Goal: Task Accomplishment & Management: Manage account settings

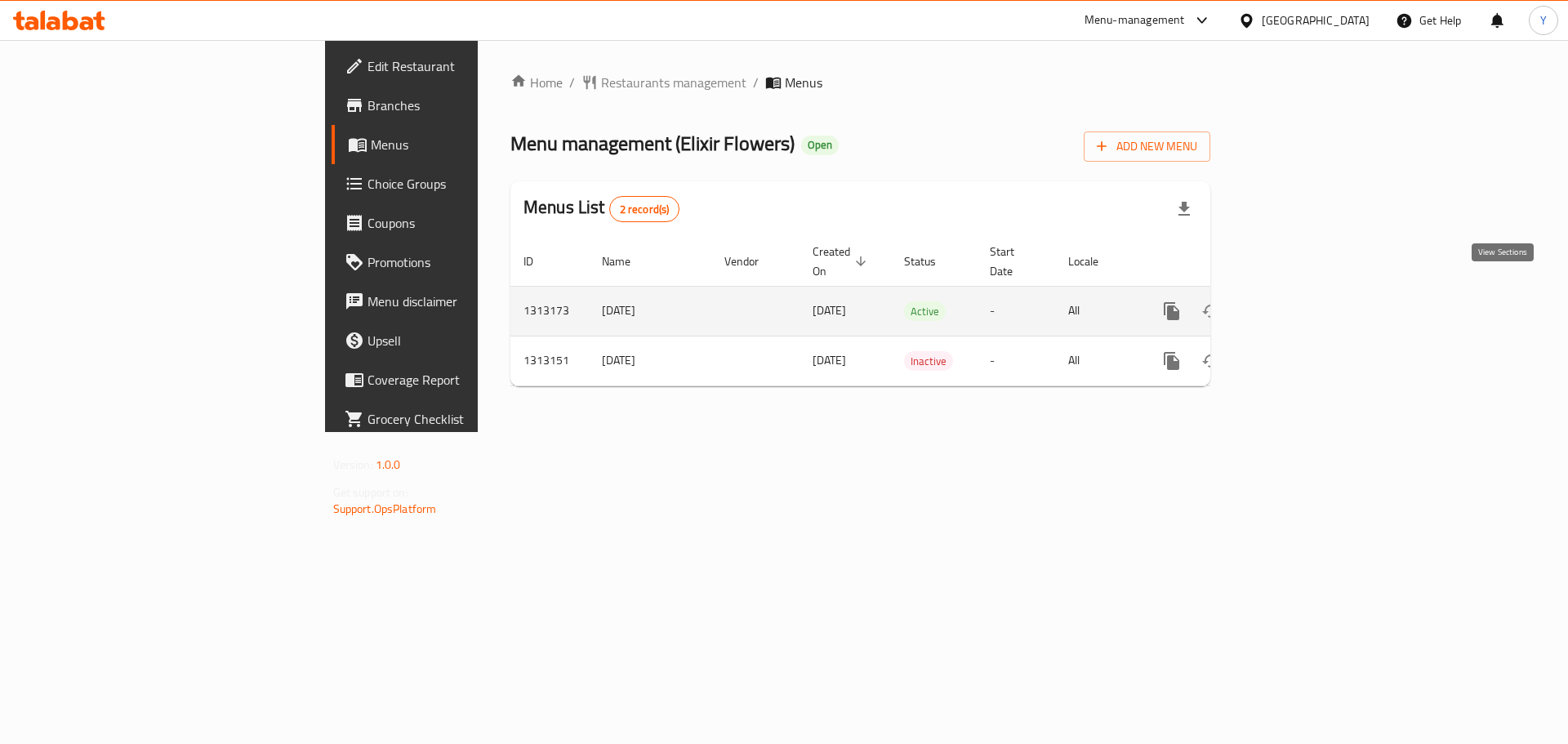
click at [1299, 301] on icon "enhanced table" at bounding box center [1289, 311] width 19 height 19
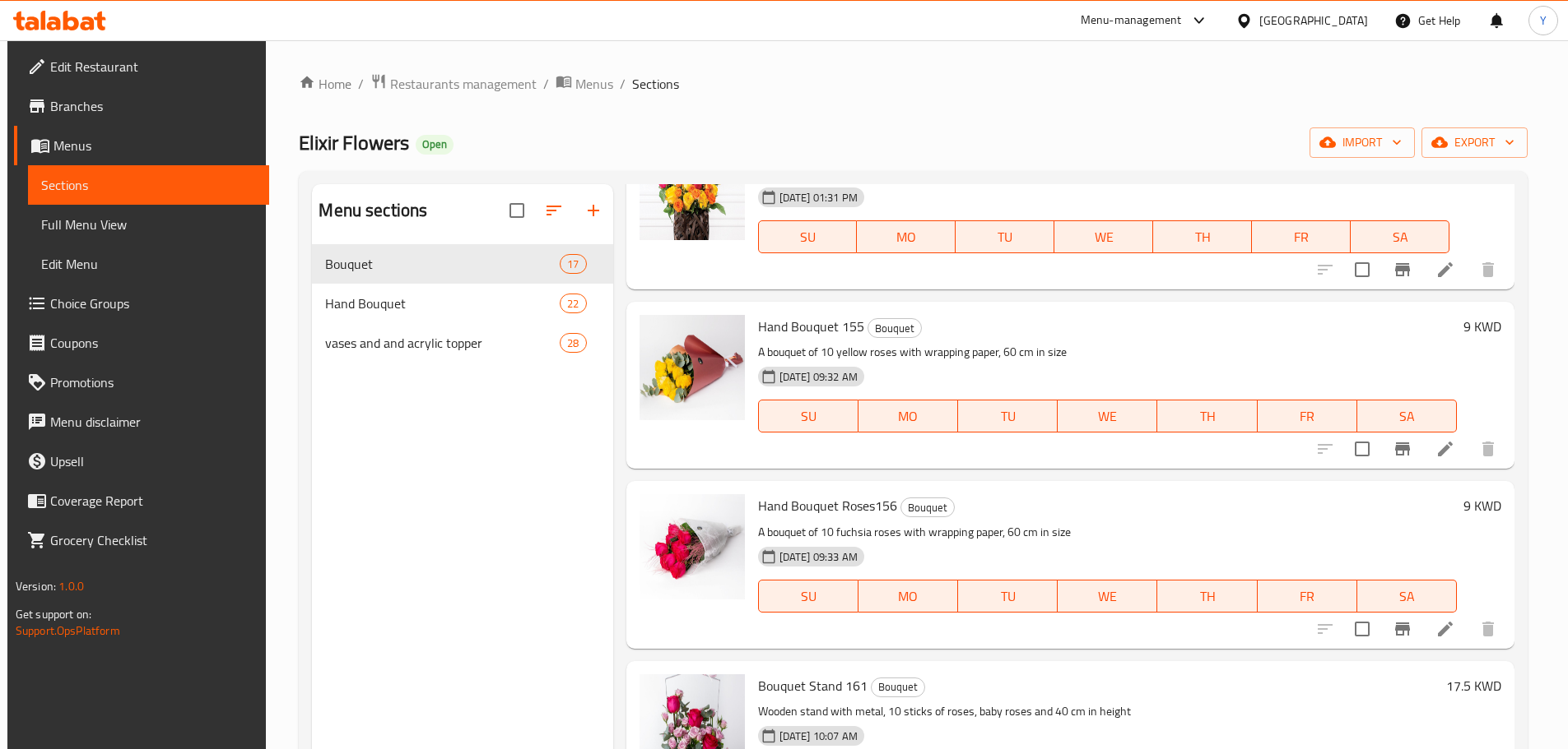
scroll to position [2078, 0]
click at [439, 93] on span "Restaurants management" at bounding box center [463, 83] width 147 height 20
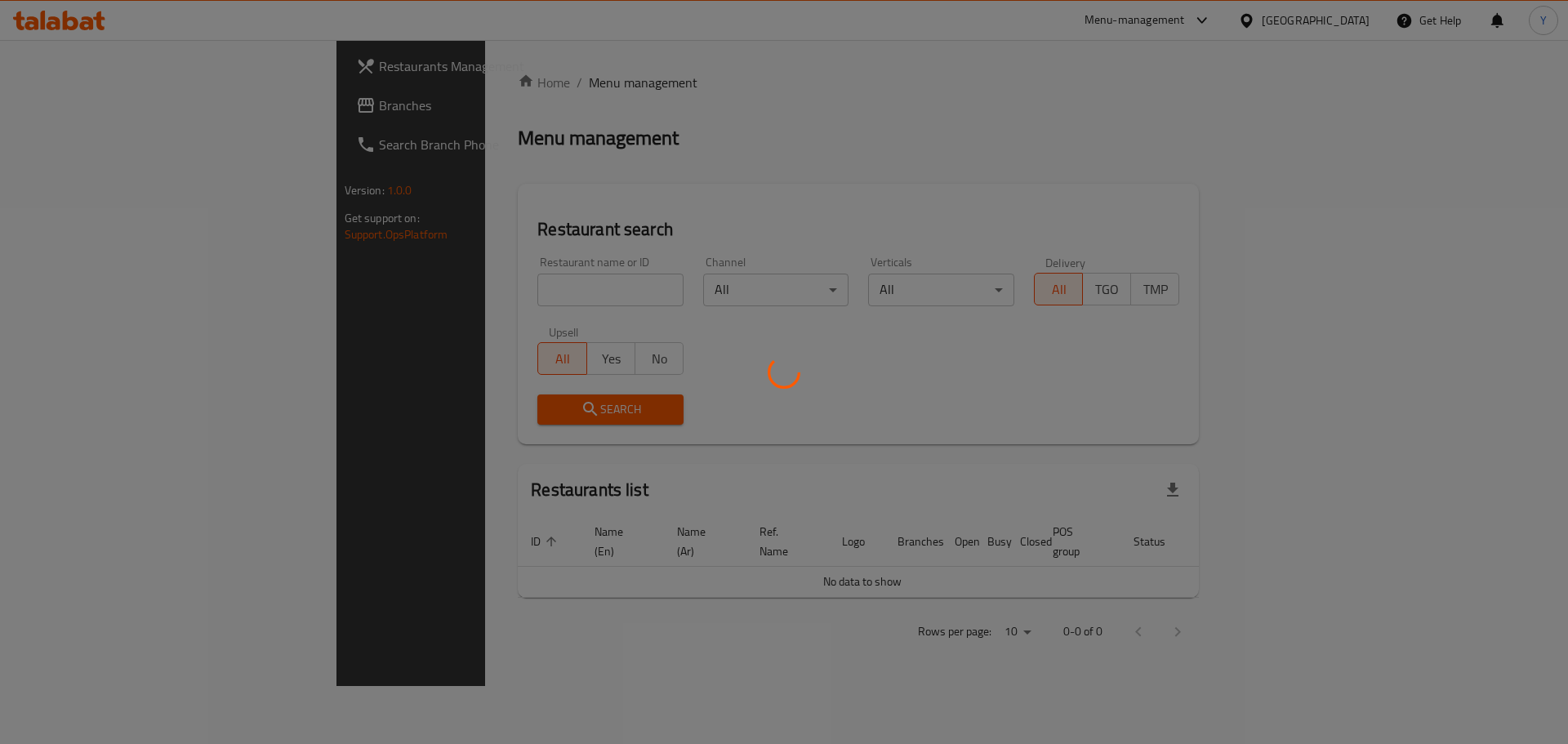
click at [448, 298] on div at bounding box center [784, 372] width 1568 height 744
click at [572, 268] on div at bounding box center [784, 372] width 1568 height 744
click at [491, 274] on div at bounding box center [784, 372] width 1568 height 744
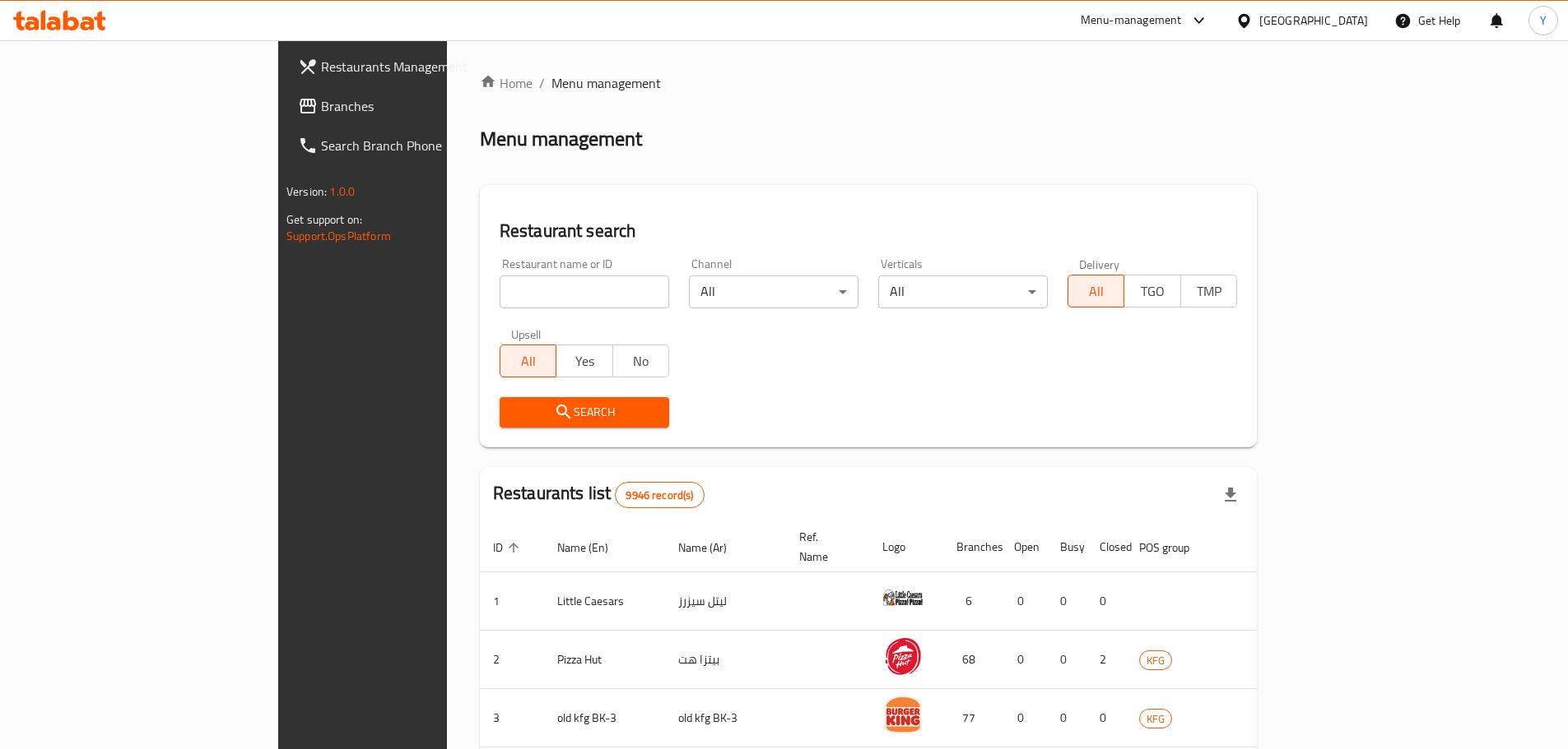
click at [500, 281] on input "search" at bounding box center [584, 291] width 169 height 33
click at [894, 148] on div "Menu management" at bounding box center [869, 139] width 777 height 26
click at [1209, 21] on icon at bounding box center [1199, 20] width 20 height 20
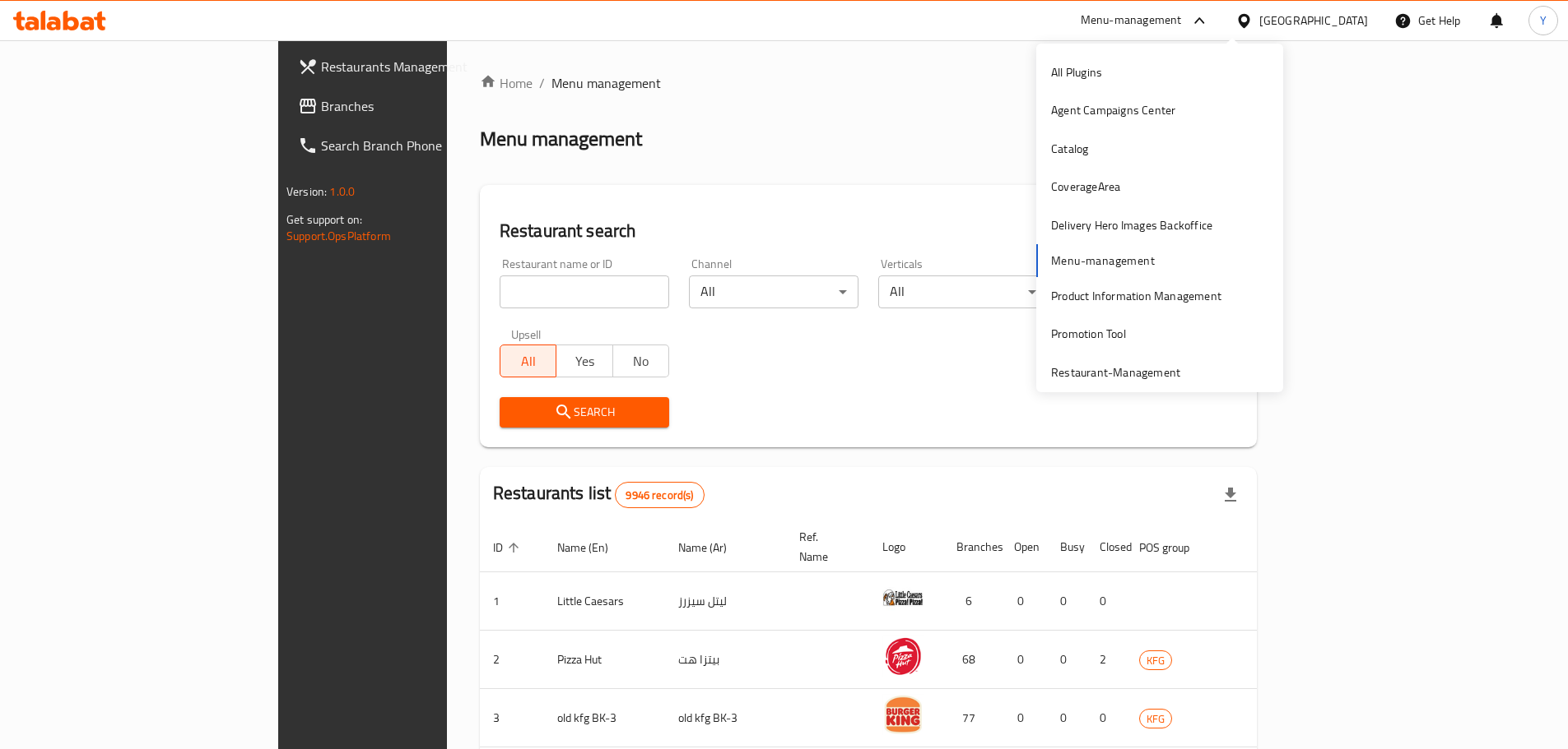
click at [1189, 388] on div "All Plugins Agent Campaigns Center Catalog CoverageArea Delivery Hero Images Ba…" at bounding box center [1160, 218] width 247 height 348
click at [1093, 367] on div "Restaurant-Management" at bounding box center [1116, 372] width 129 height 18
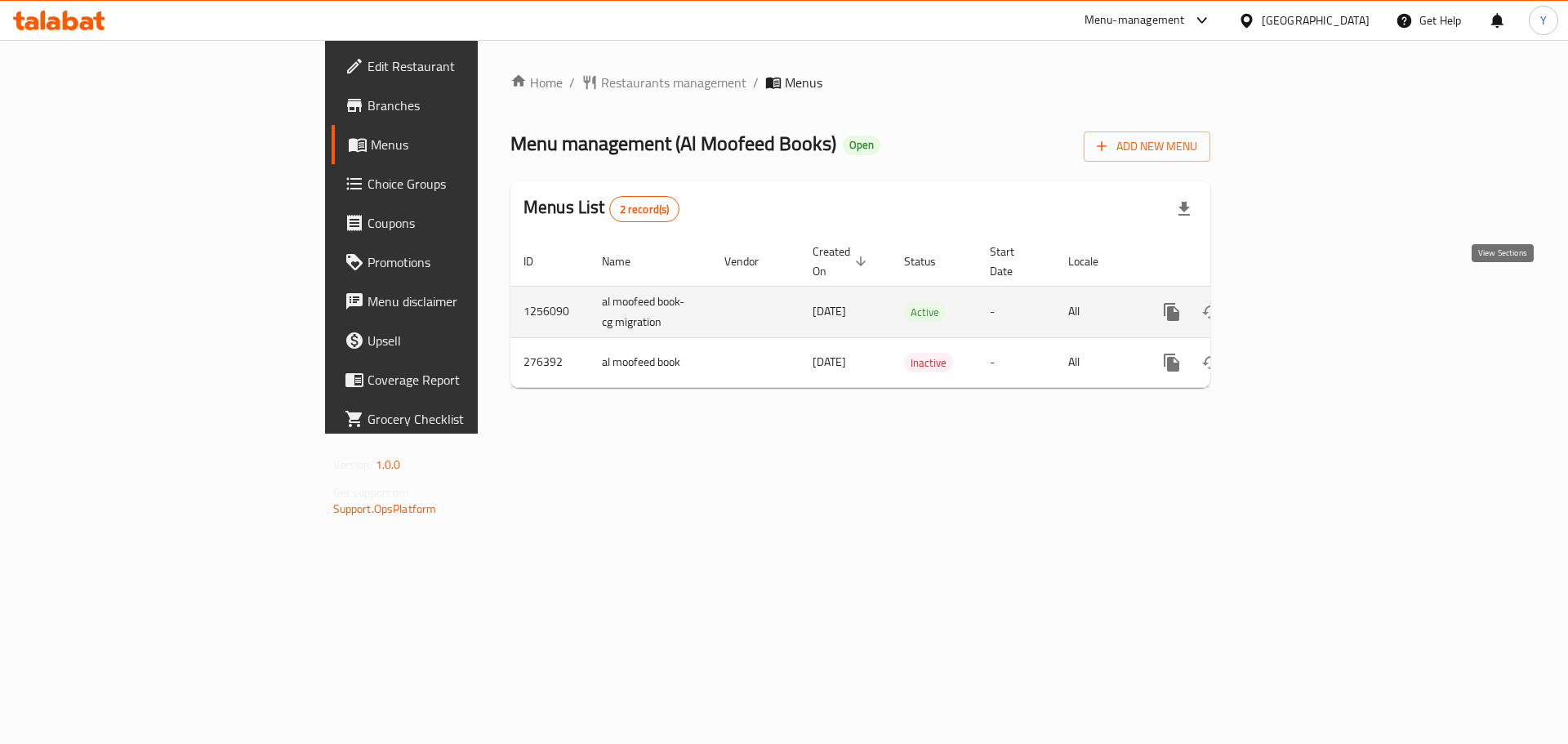
click at [1299, 302] on icon "enhanced table" at bounding box center [1289, 312] width 19 height 19
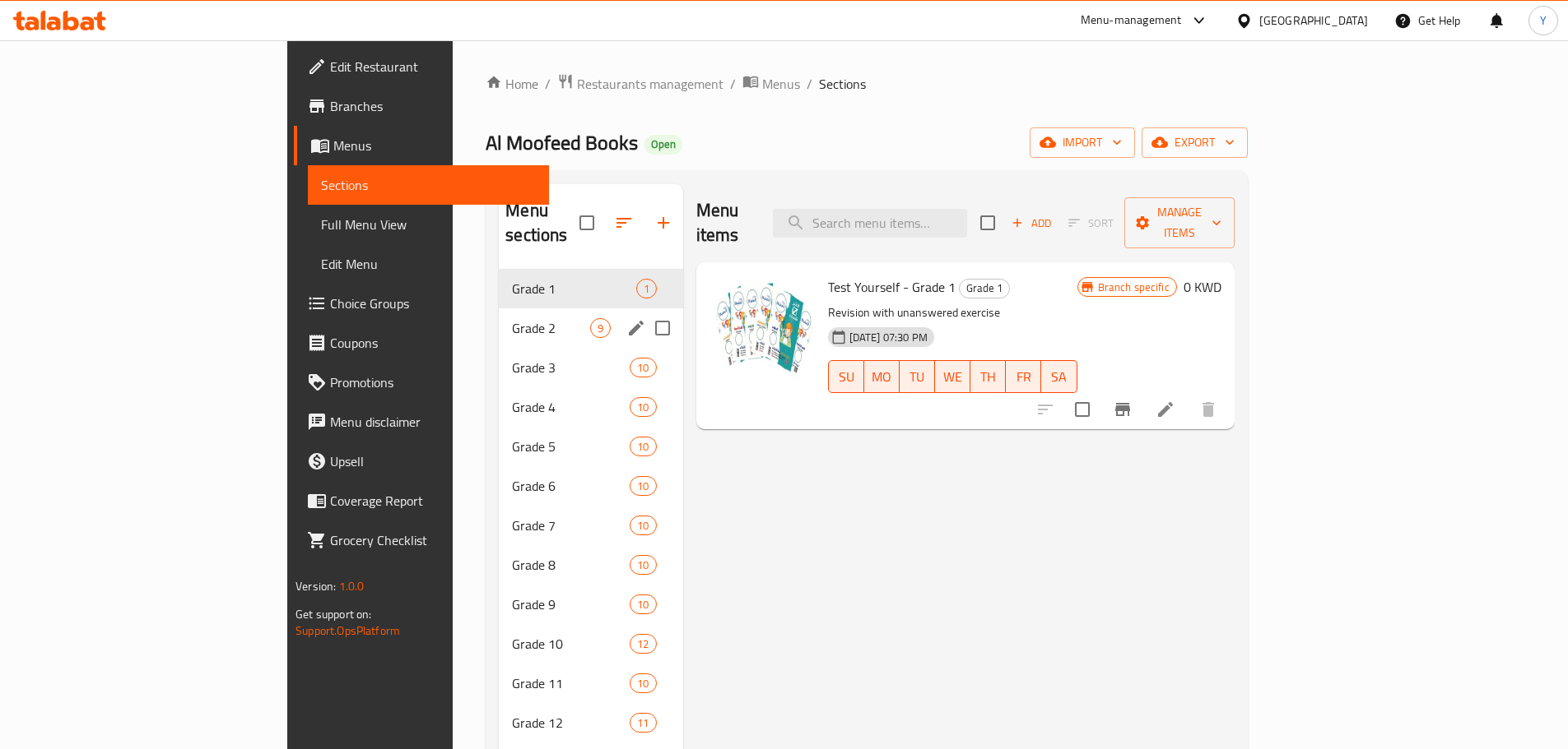
click at [499, 308] on div "Grade 2 9" at bounding box center [591, 328] width 183 height 39
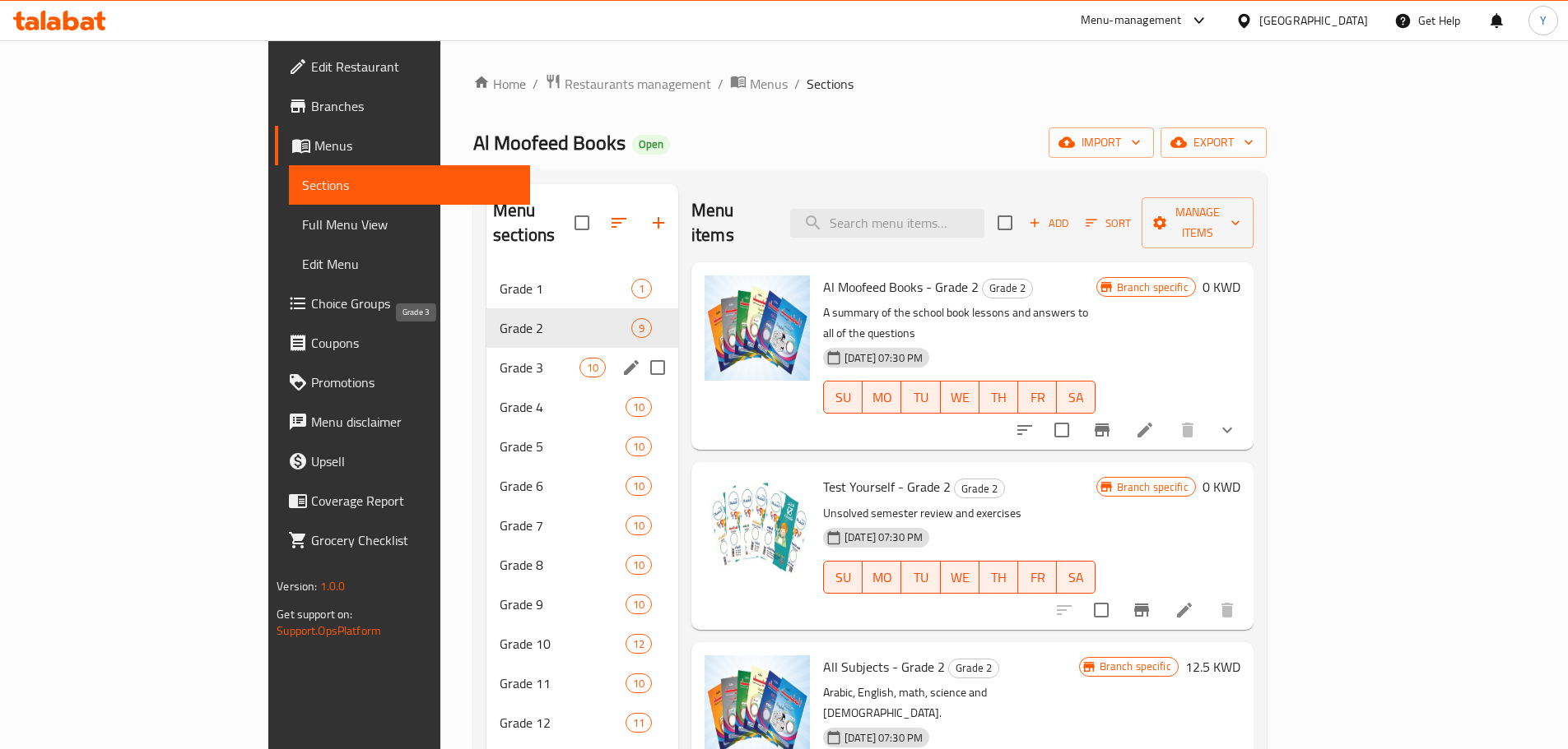
click at [500, 358] on span "Grade 3" at bounding box center [539, 367] width 79 height 20
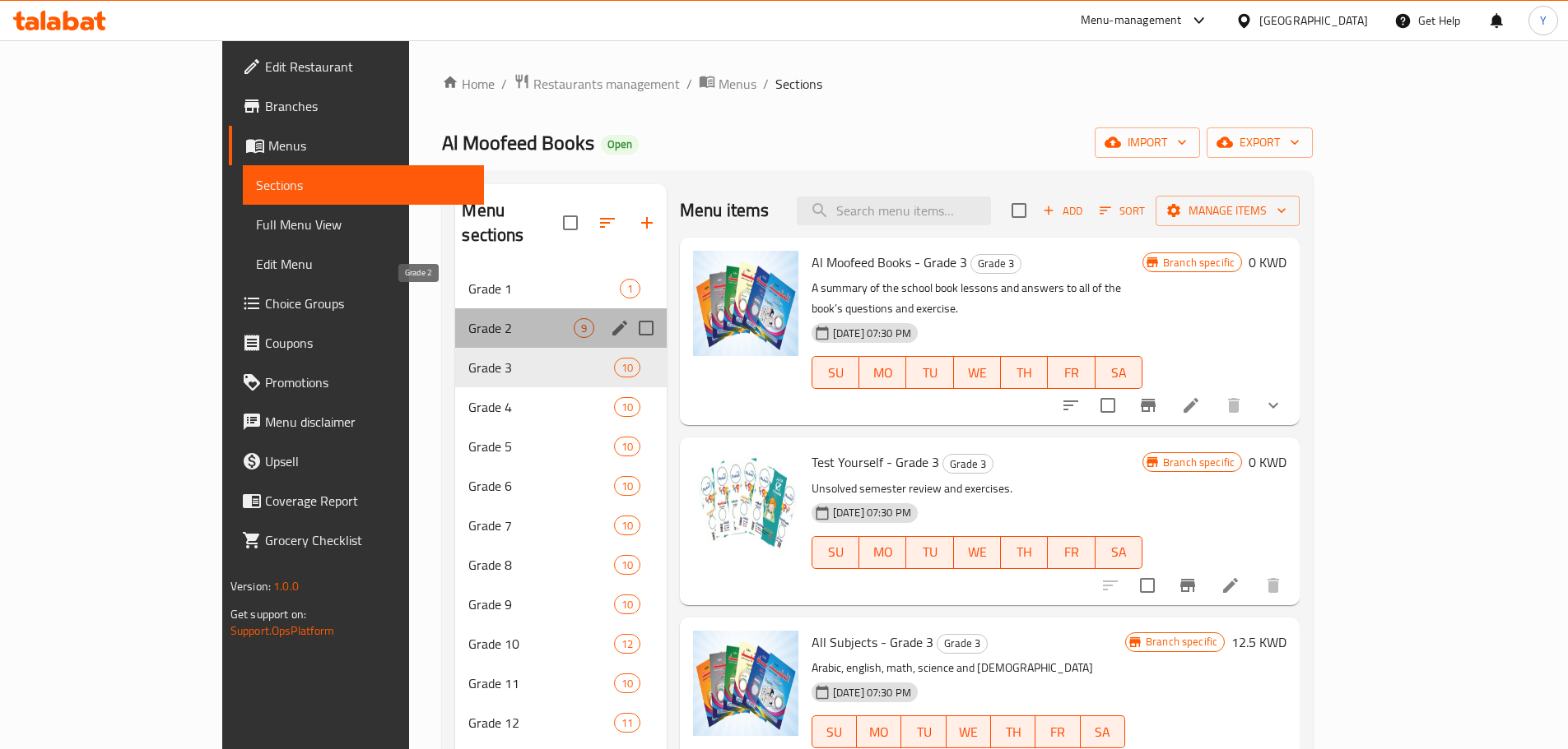
click at [468, 318] on span "Grade 2" at bounding box center [520, 328] width 105 height 20
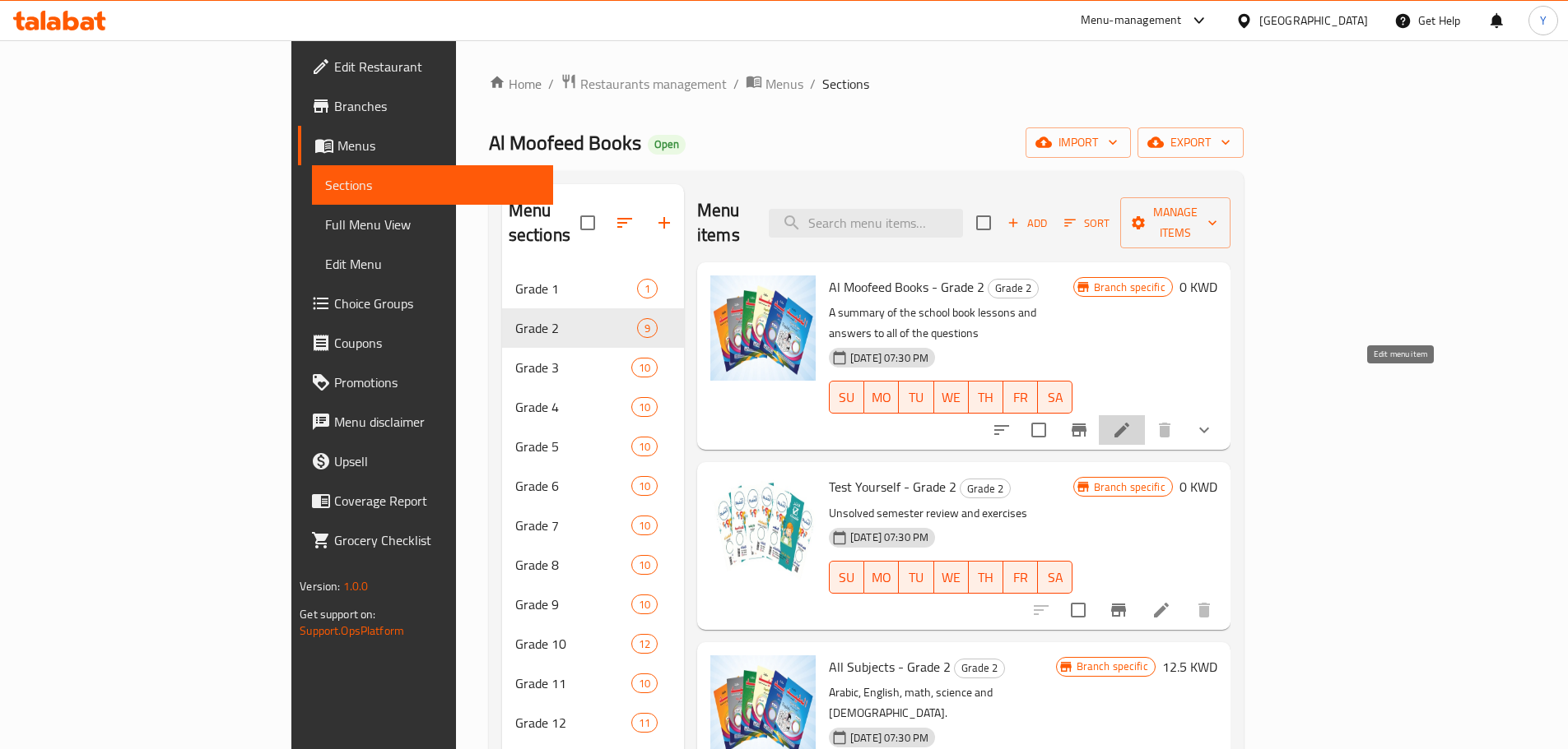
click at [1132, 420] on icon at bounding box center [1121, 430] width 20 height 20
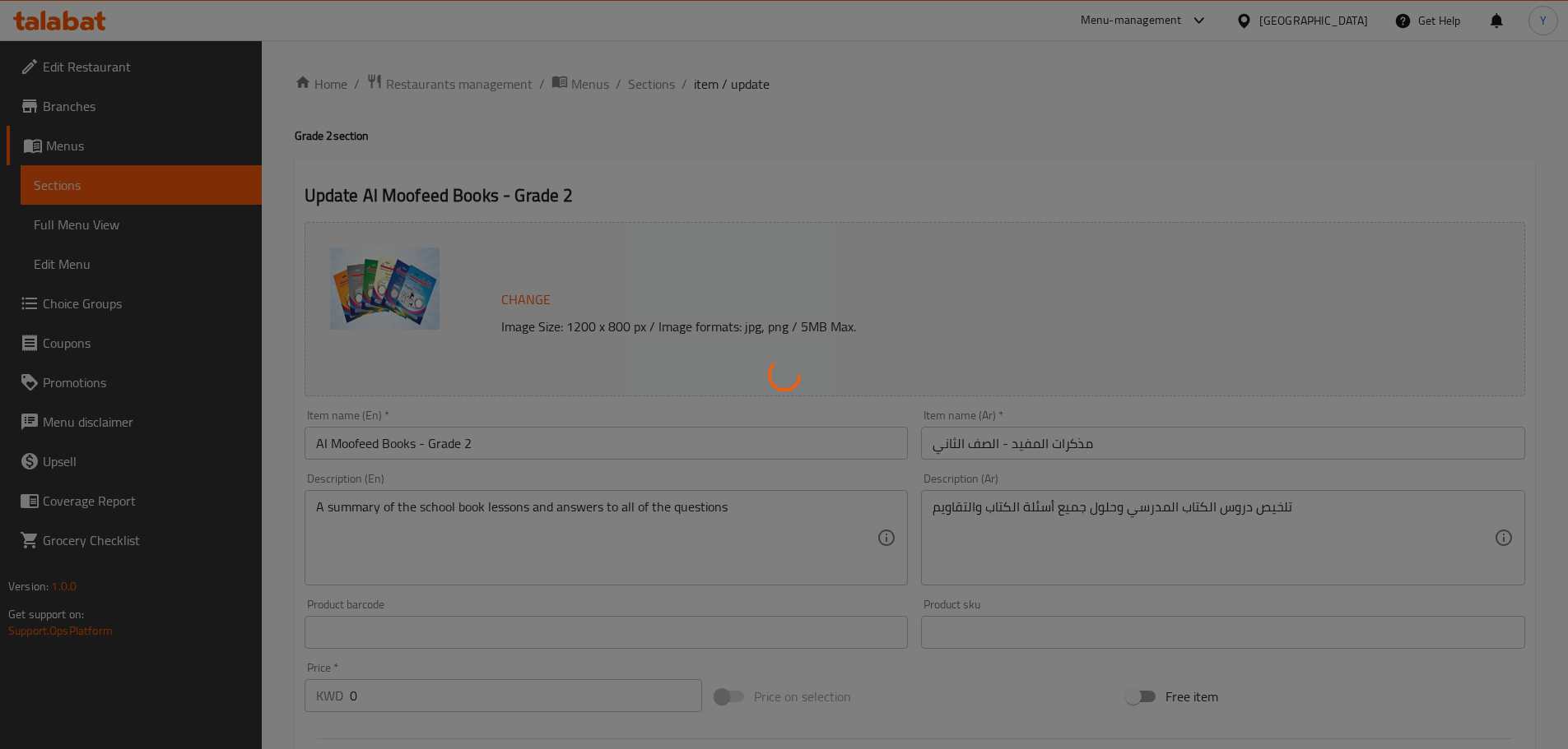
type input "اختر من المواد التالية الصف 2"
type input "0"
type input "11"
type input "إختيارك من الفصل الدراسي:"
type input "1"
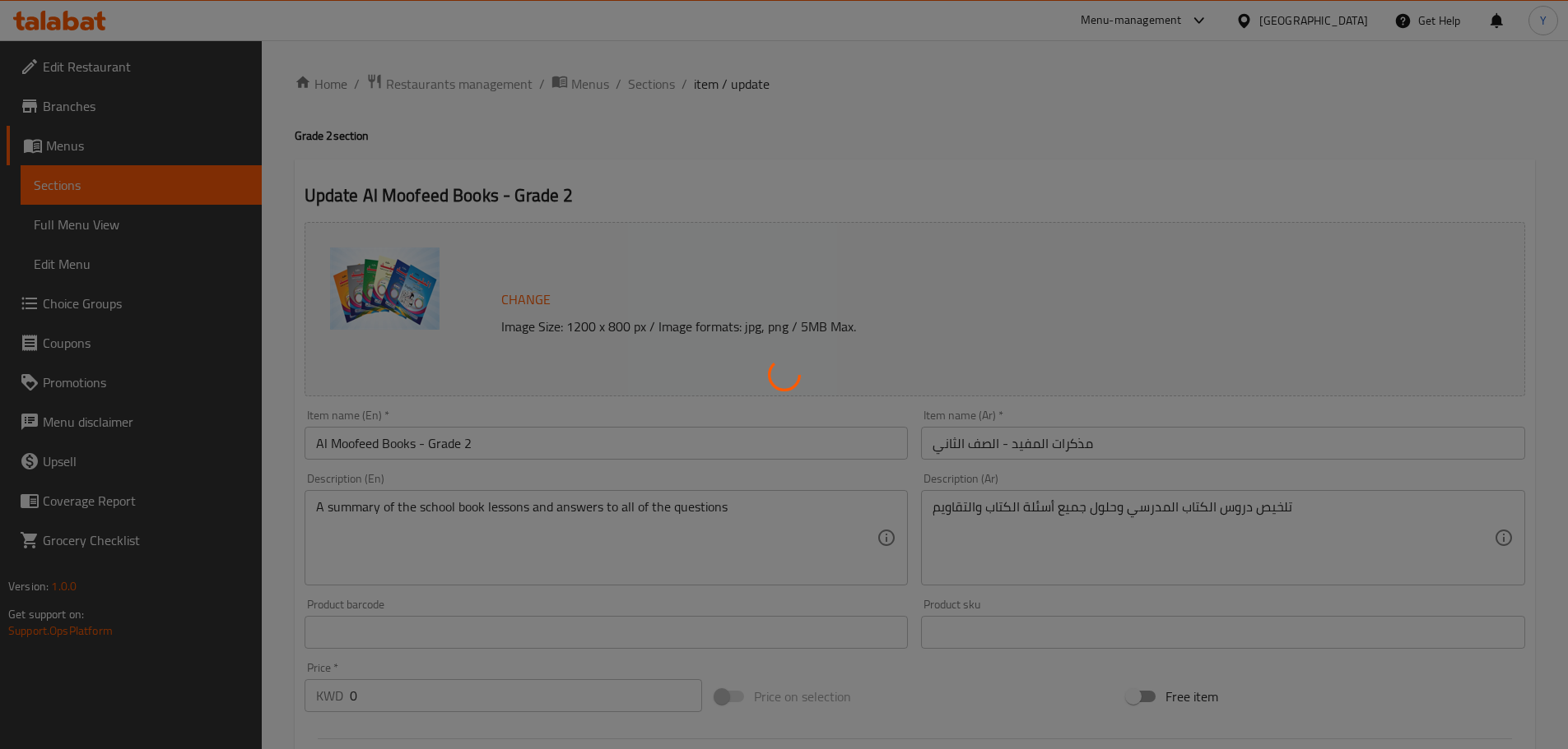
type input "1"
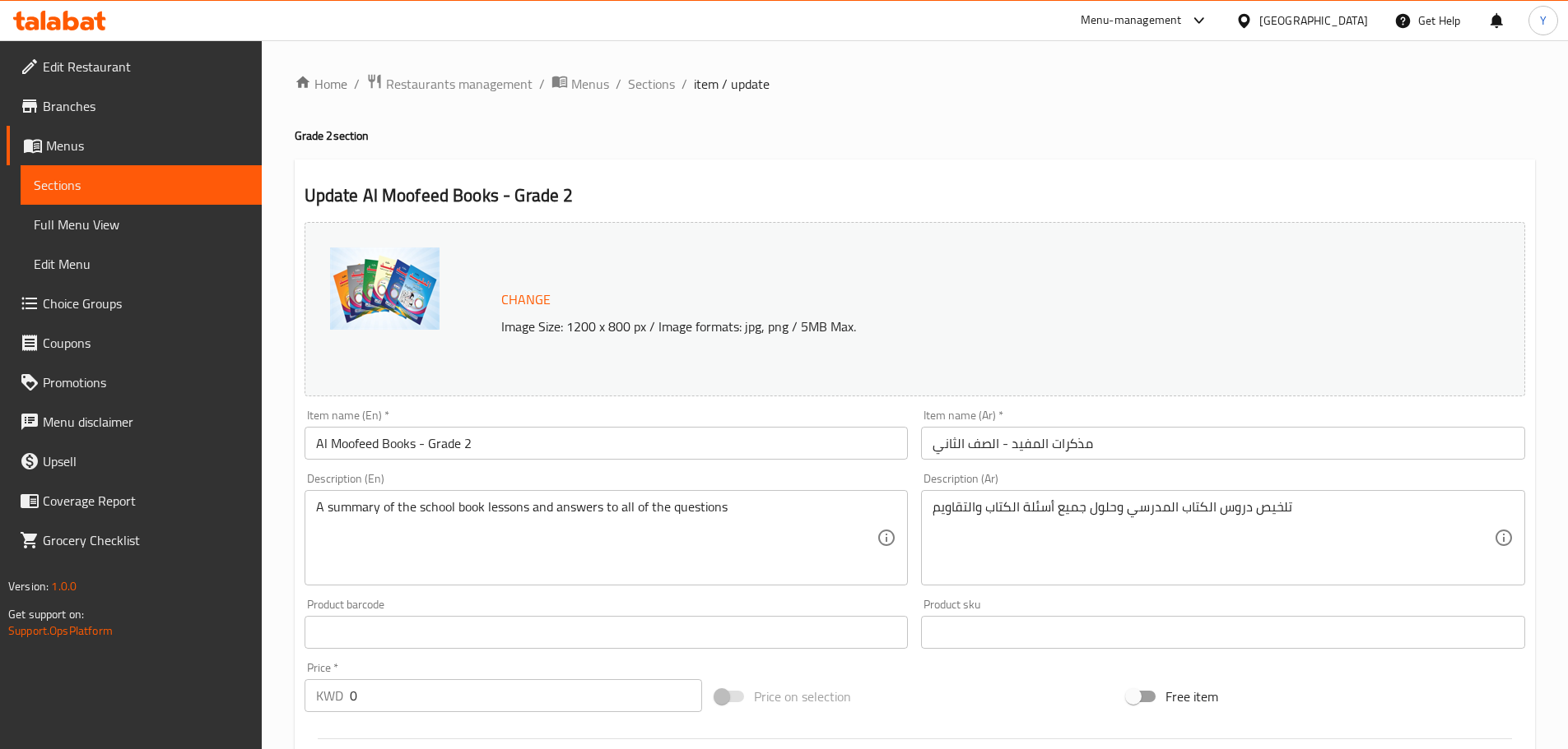
scroll to position [531, 0]
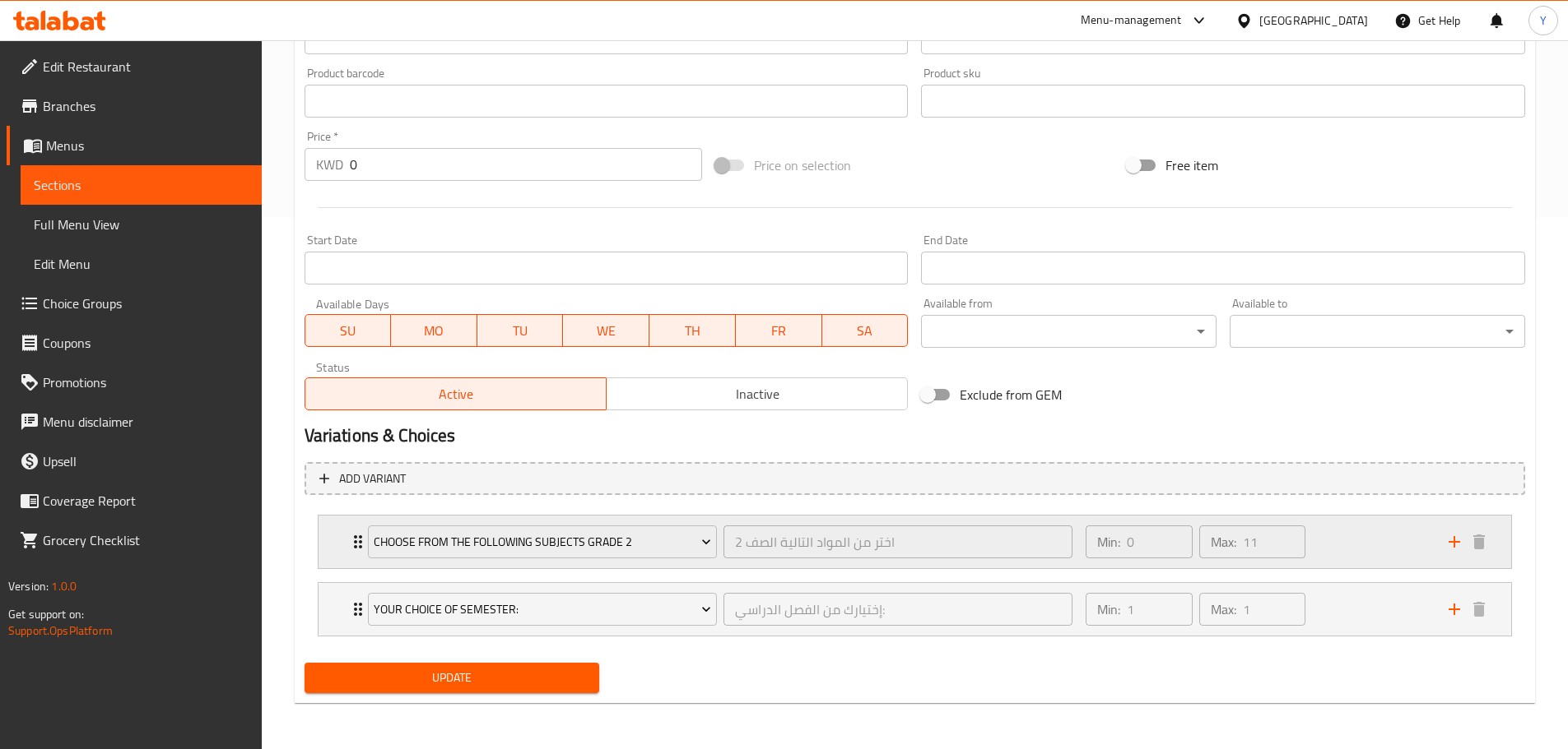
click at [360, 549] on div "Choose From The Following Subjects Grade 2 اختر من المواد التالية الصف 2 ​" at bounding box center [720, 542] width 725 height 52
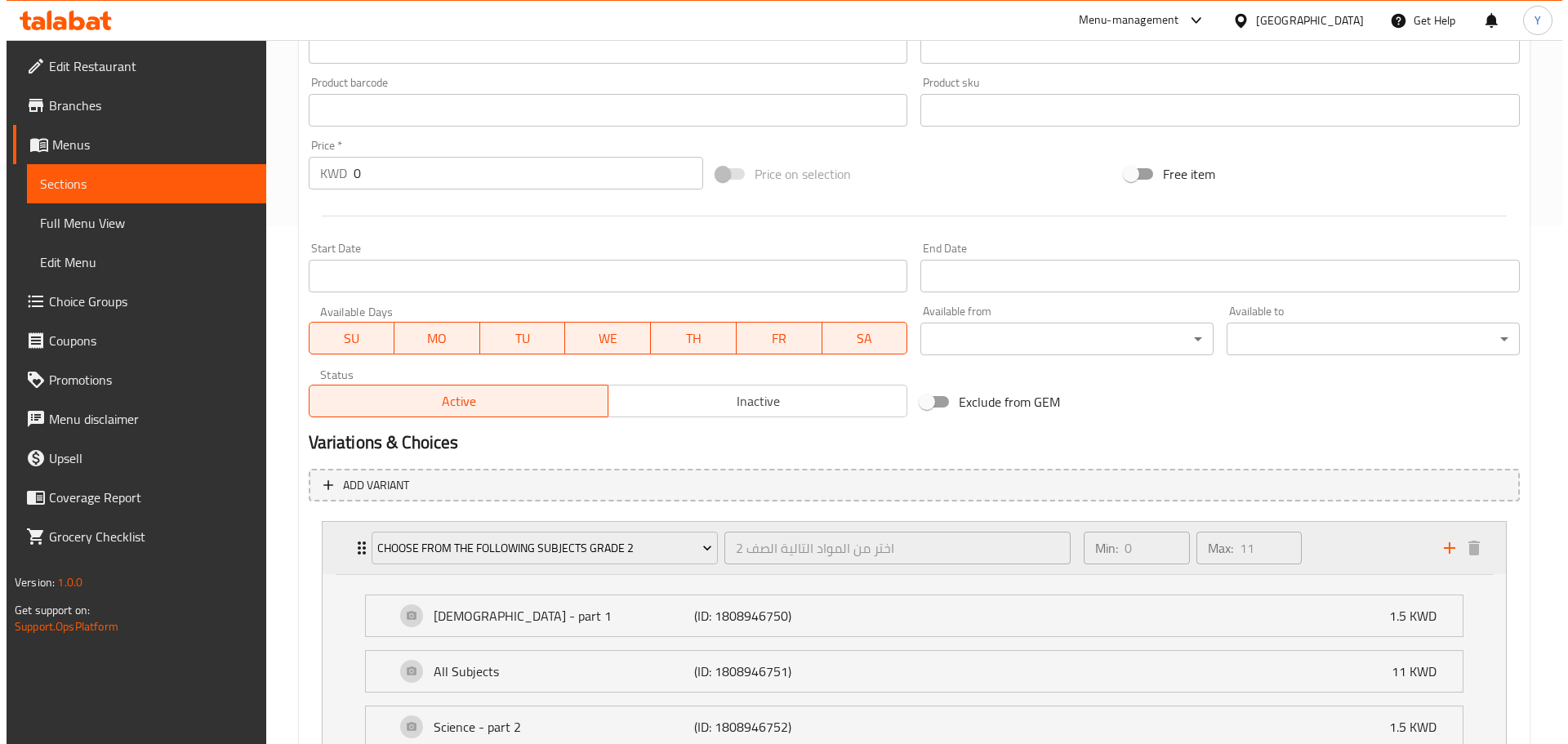
scroll to position [0, 0]
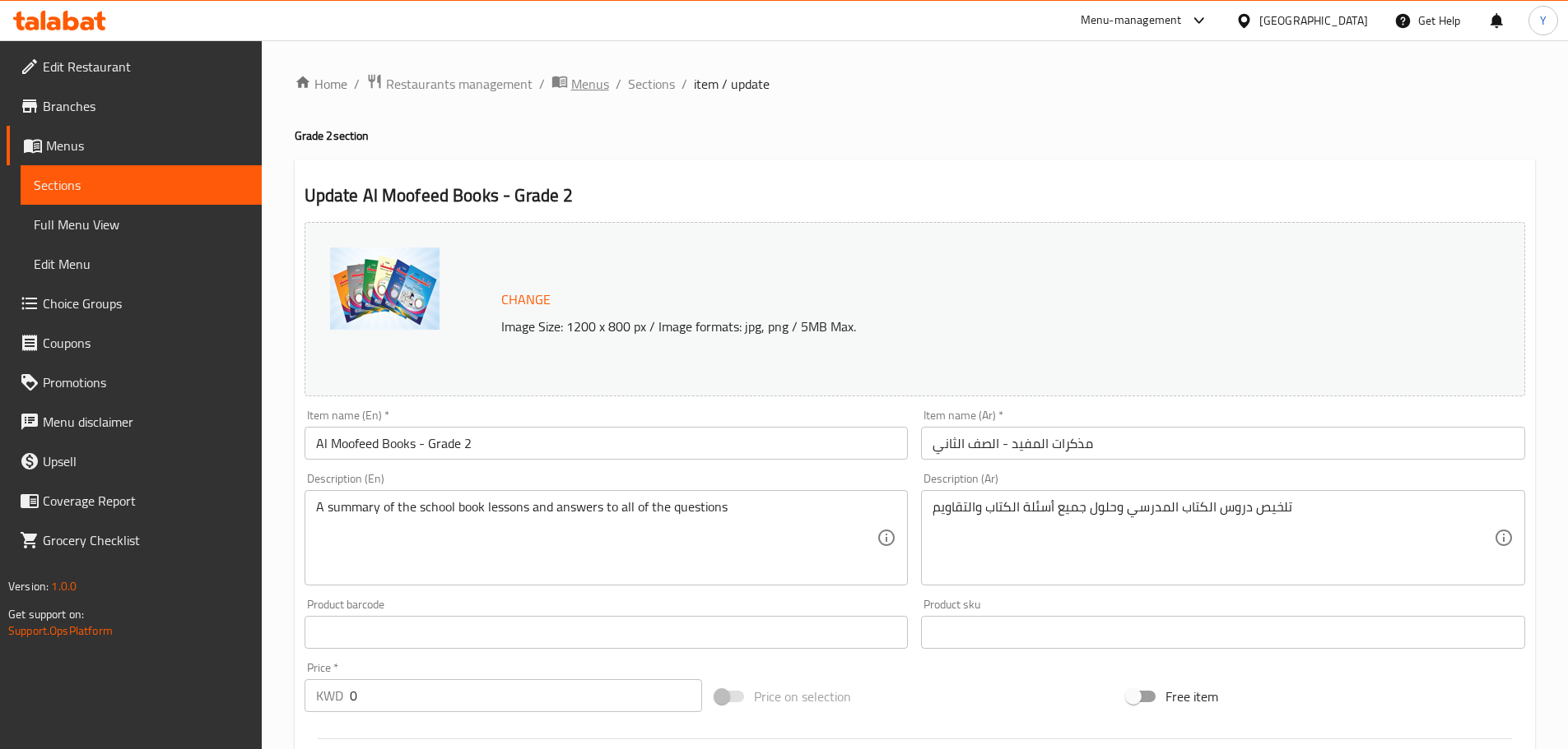
click at [587, 75] on span "Menus" at bounding box center [590, 83] width 38 height 20
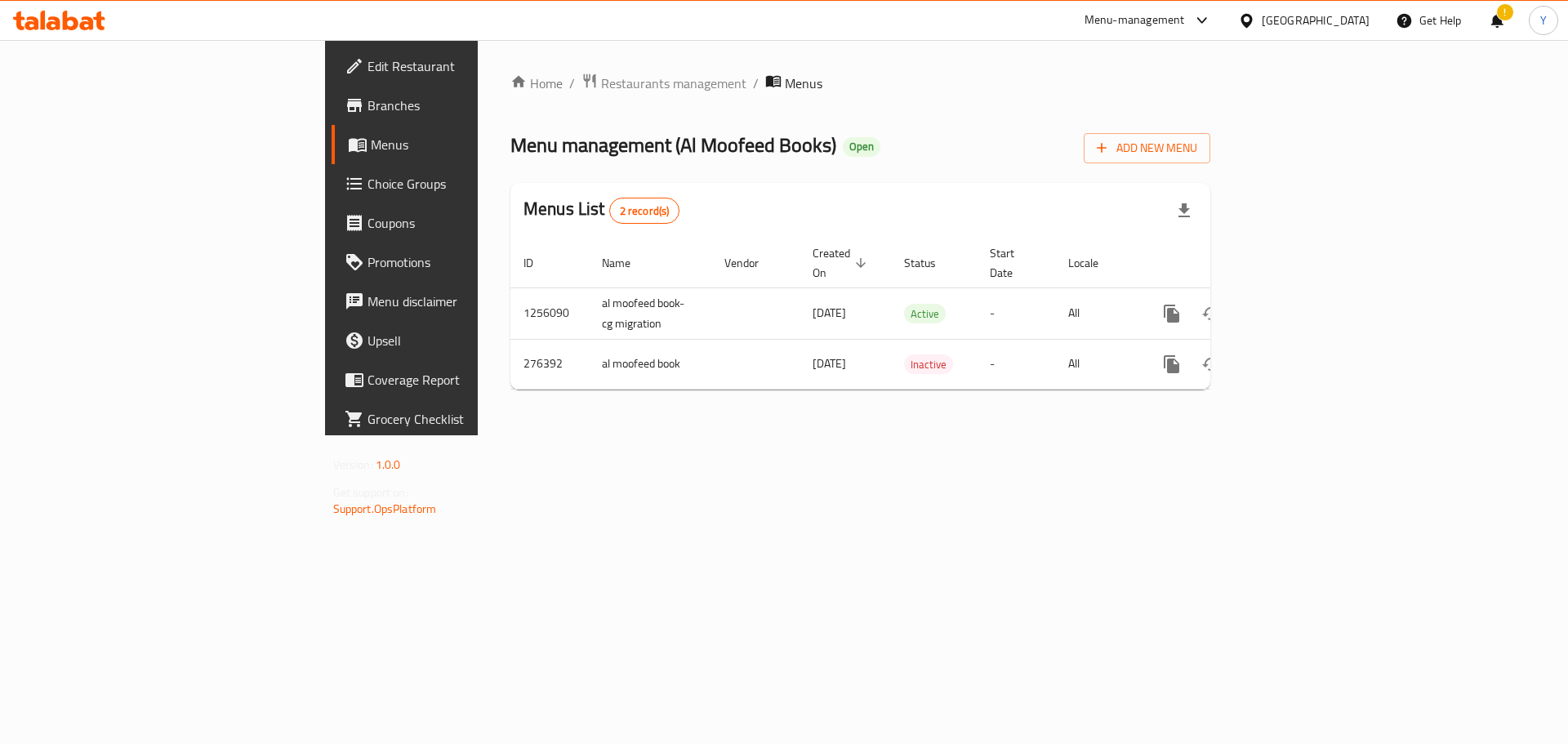
click at [1061, 202] on div "Menus List 2 record(s)" at bounding box center [860, 211] width 700 height 56
click at [900, 149] on div "Menu management ( Al Moofeed Books ) Open Add New Menu" at bounding box center [860, 146] width 700 height 37
